Goal: Task Accomplishment & Management: Manage account settings

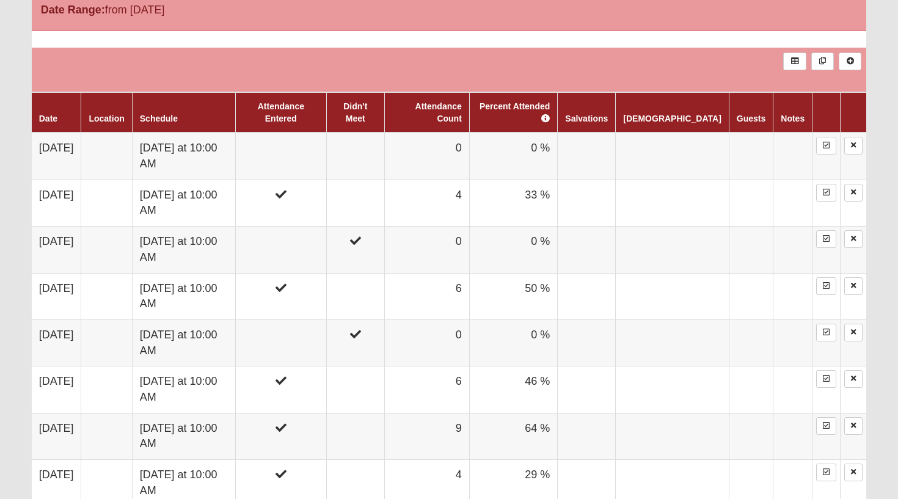
scroll to position [665, 0]
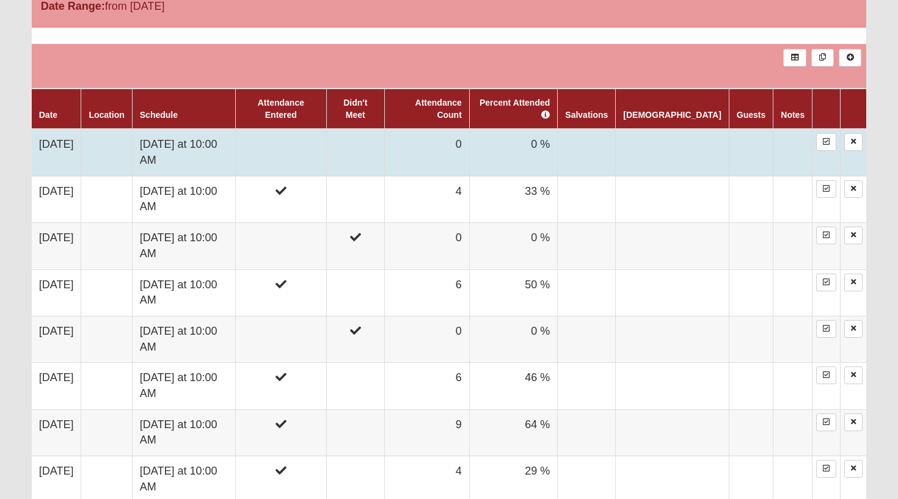
click at [326, 131] on td at bounding box center [280, 152] width 91 height 47
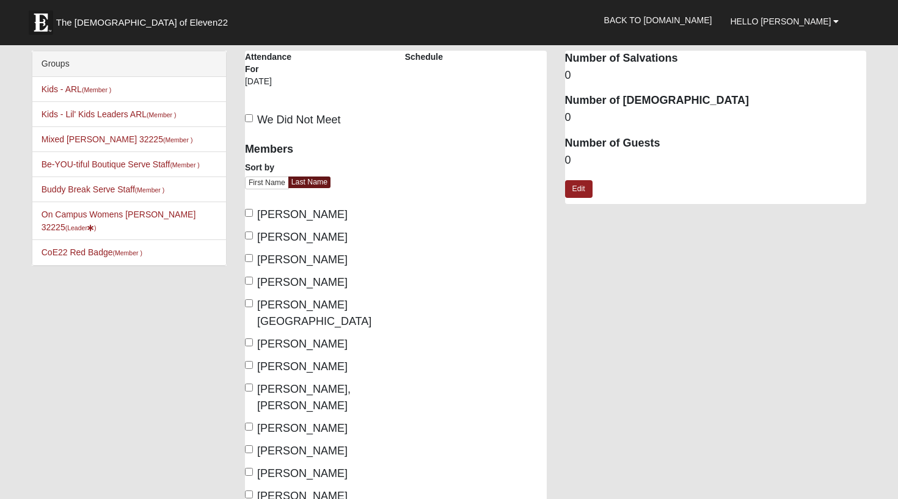
click at [301, 238] on span "[PERSON_NAME]" at bounding box center [302, 237] width 90 height 12
click at [253, 238] on input "[PERSON_NAME]" at bounding box center [249, 236] width 8 height 8
checkbox input "true"
click at [295, 216] on span "Bates, Taylor" at bounding box center [302, 214] width 90 height 12
click at [253, 216] on input "Bates, Taylor" at bounding box center [249, 213] width 8 height 8
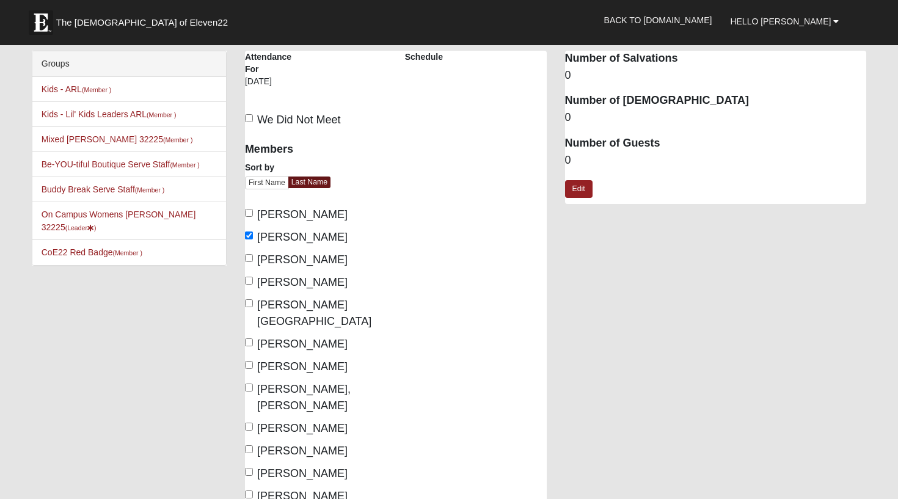
checkbox input "true"
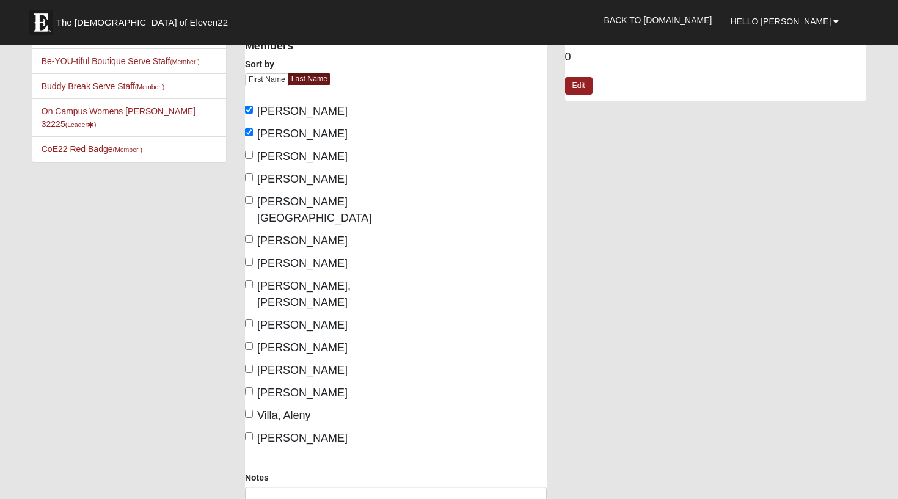
scroll to position [103, 0]
click at [298, 181] on span "Dorsey, Maddie" at bounding box center [302, 179] width 90 height 12
click at [253, 181] on input "Dorsey, Maddie" at bounding box center [249, 178] width 8 height 8
checkbox input "true"
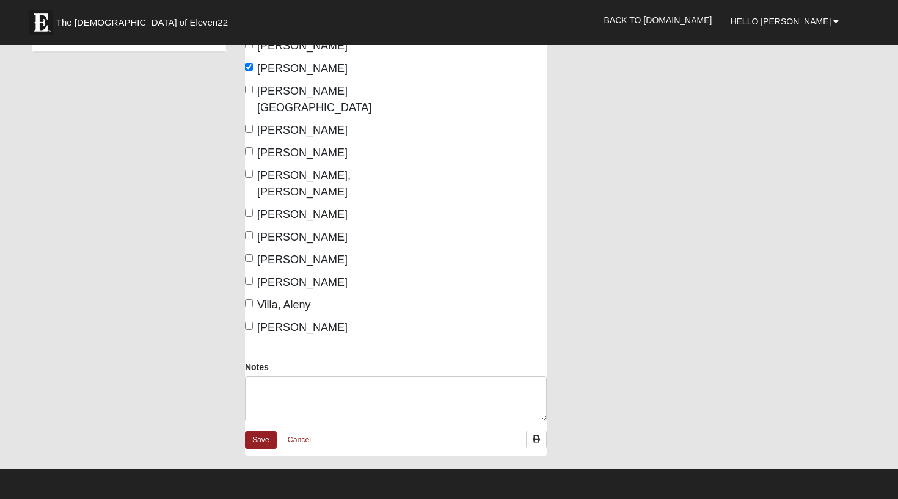
scroll to position [214, 0]
click at [264, 431] on link "Save" at bounding box center [261, 440] width 32 height 18
